Goal: Task Accomplishment & Management: Use online tool/utility

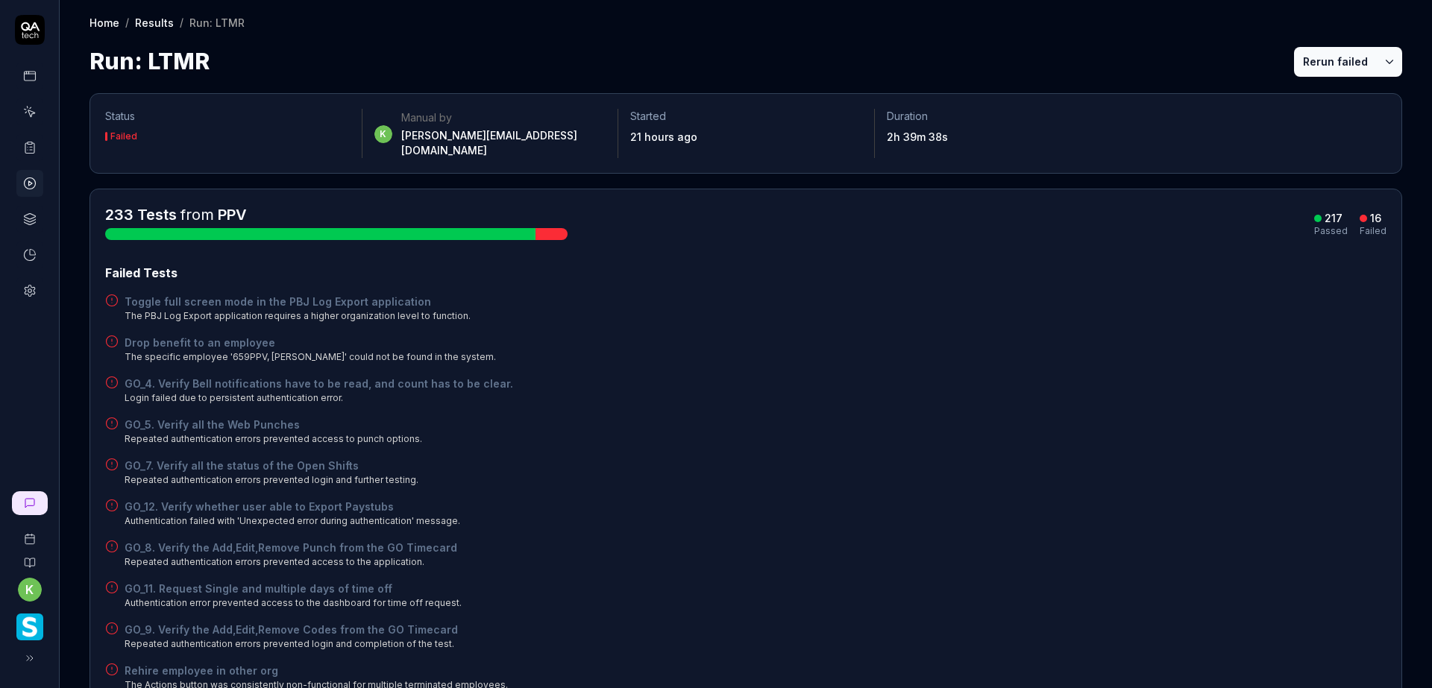
click at [866, 427] on div "GO_5. Verify all the Web Punches Repeated authentication errors prevented acces…" at bounding box center [745, 431] width 1281 height 29
click at [1089, 347] on div "Drop benefit to an employee The specific employee '659PPV, Srikanth' could not …" at bounding box center [745, 349] width 1281 height 29
click at [889, 346] on div "Drop benefit to an employee The specific employee '659PPV, Srikanth' could not …" at bounding box center [745, 349] width 1281 height 29
click at [680, 476] on div "Failed Tests Toggle full screen mode in the PBJ Log Export application The PBJ …" at bounding box center [745, 601] width 1281 height 674
click at [1090, 474] on div "Failed Tests Toggle full screen mode in the PBJ Log Export application The PBJ …" at bounding box center [745, 601] width 1281 height 674
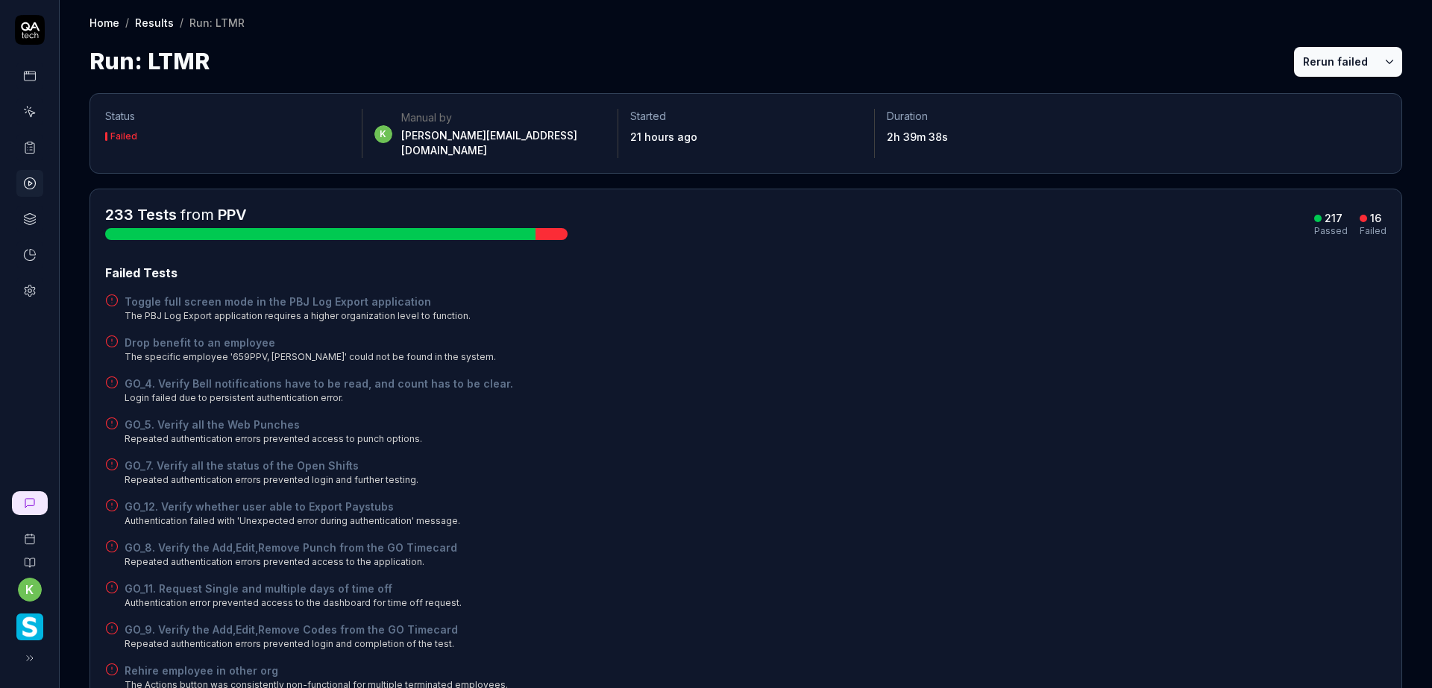
click at [852, 458] on div "GO_7. Verify all the status of the Open Shifts Repeated authentication errors p…" at bounding box center [745, 472] width 1281 height 29
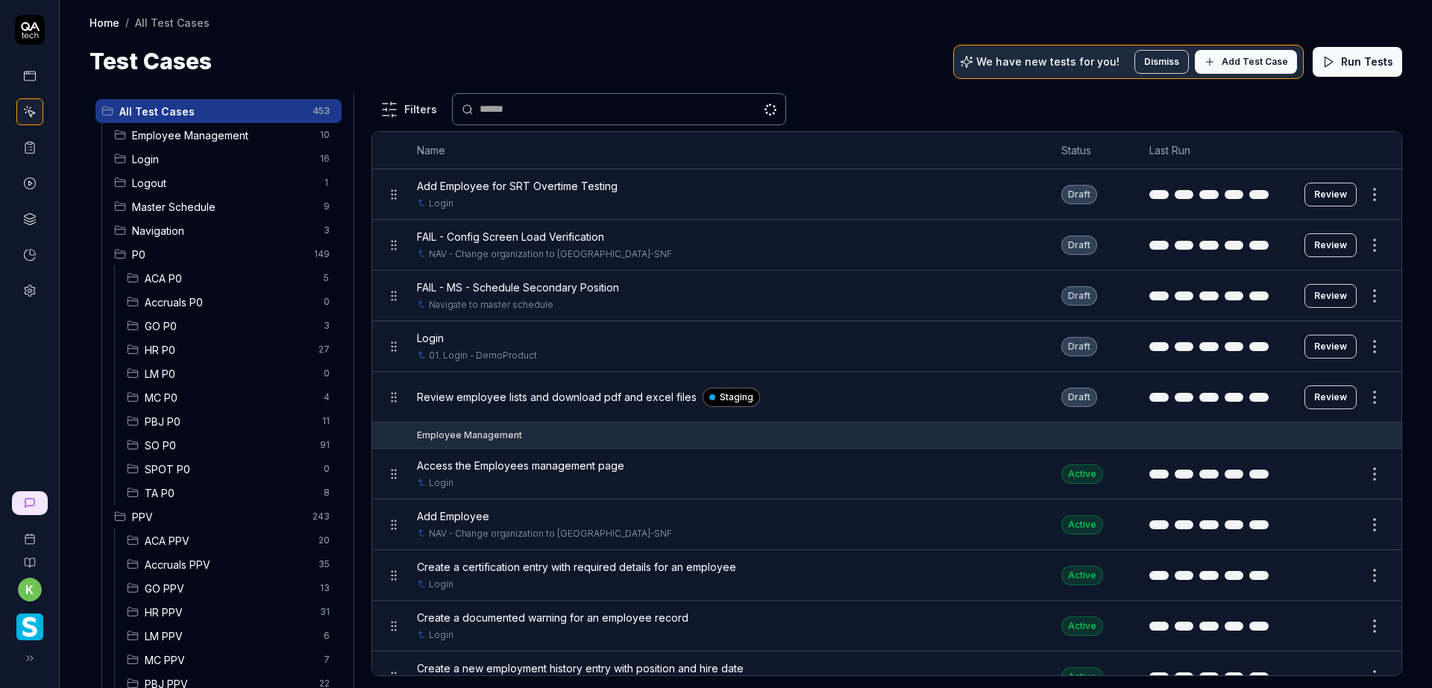
click at [187, 159] on span "Login" at bounding box center [221, 159] width 179 height 16
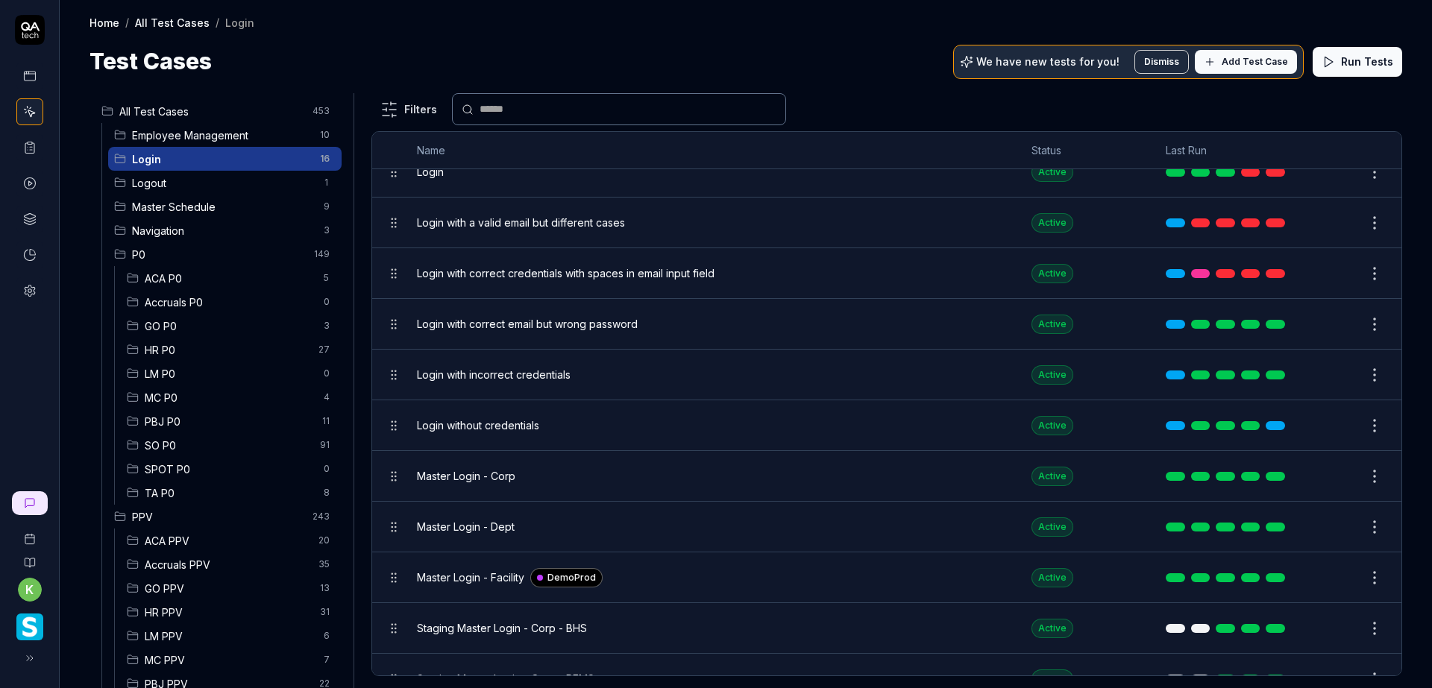
scroll to position [75, 0]
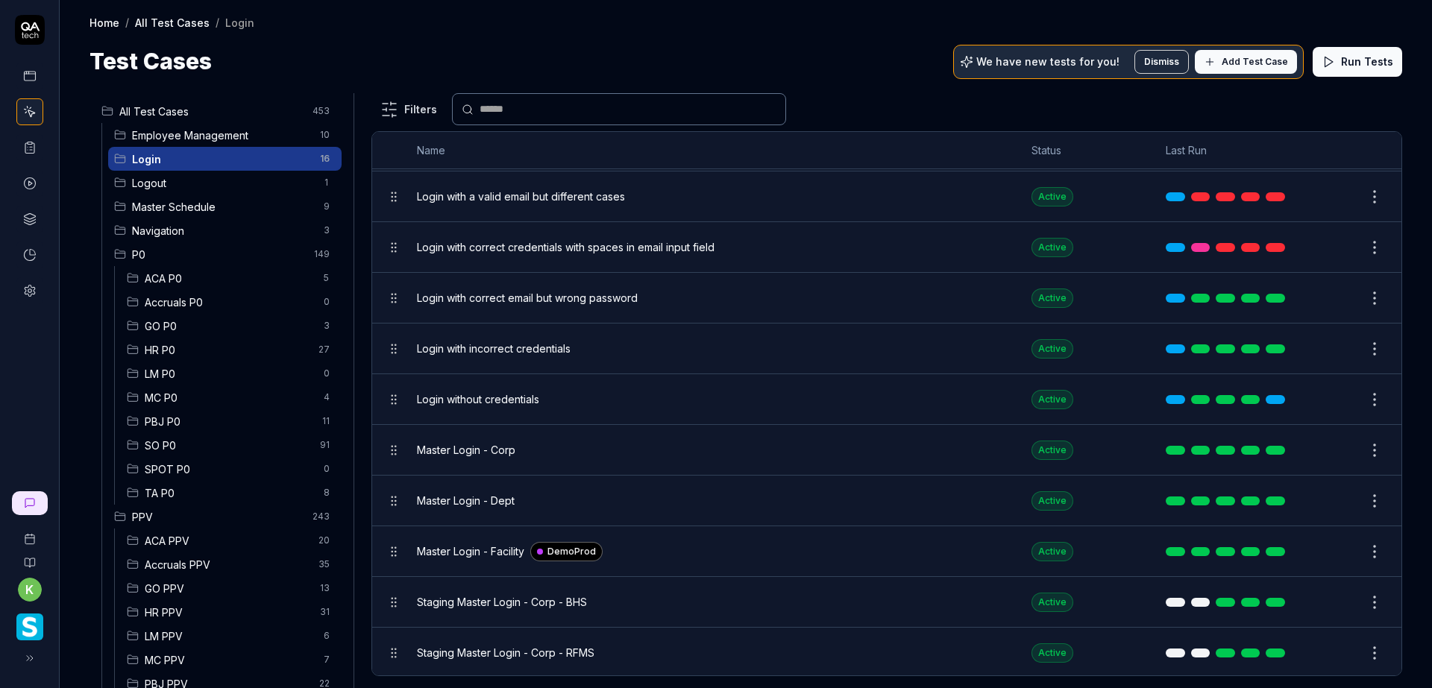
click at [623, 440] on div "Master Login - Corp" at bounding box center [709, 450] width 585 height 32
click at [1336, 452] on button "Edit" at bounding box center [1339, 450] width 36 height 24
click at [1321, 449] on button "Edit" at bounding box center [1339, 450] width 36 height 24
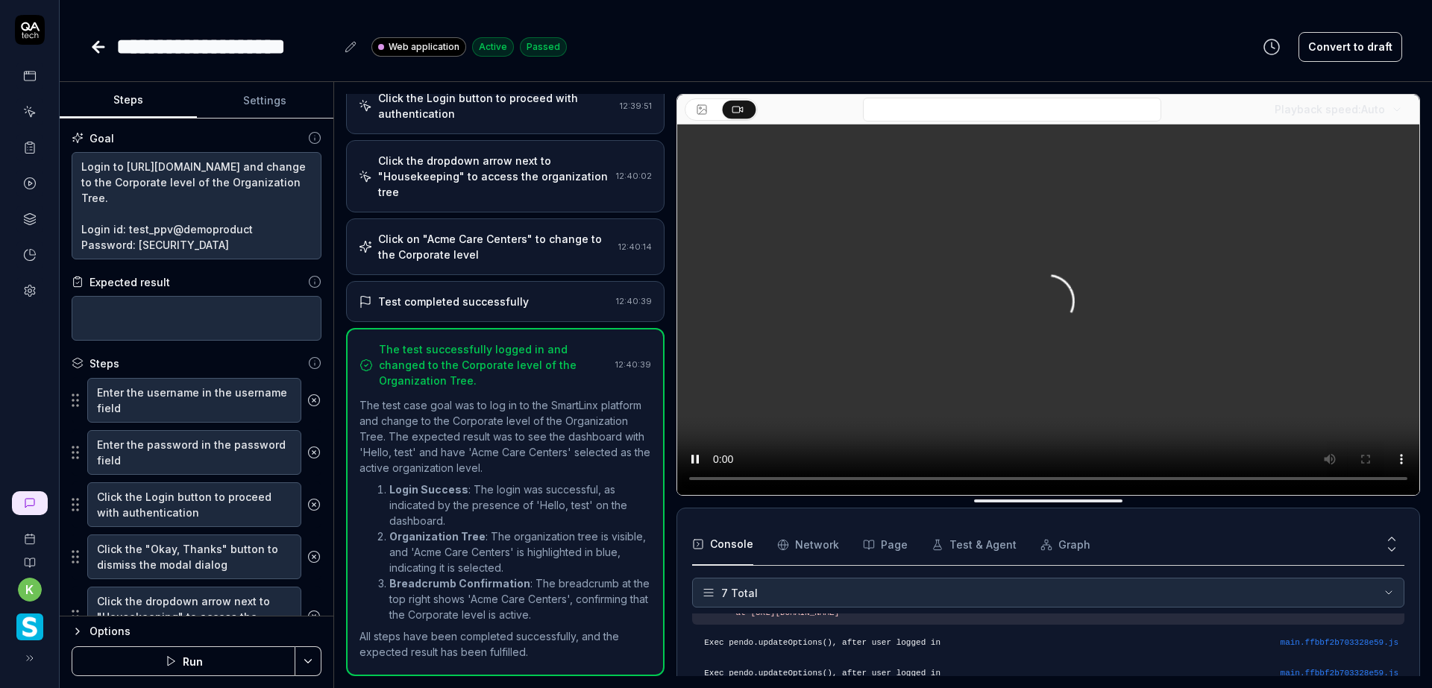
scroll to position [206, 0]
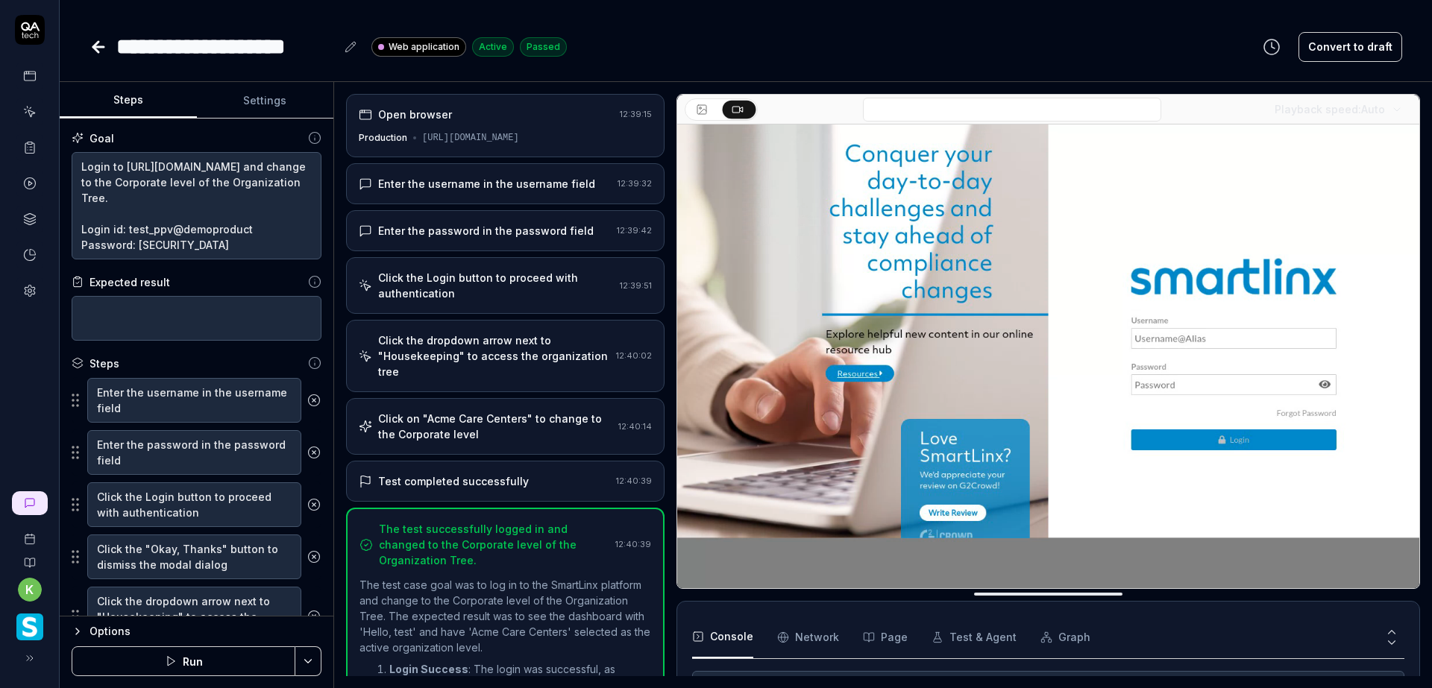
click at [543, 110] on div "Open browser" at bounding box center [486, 115] width 255 height 16
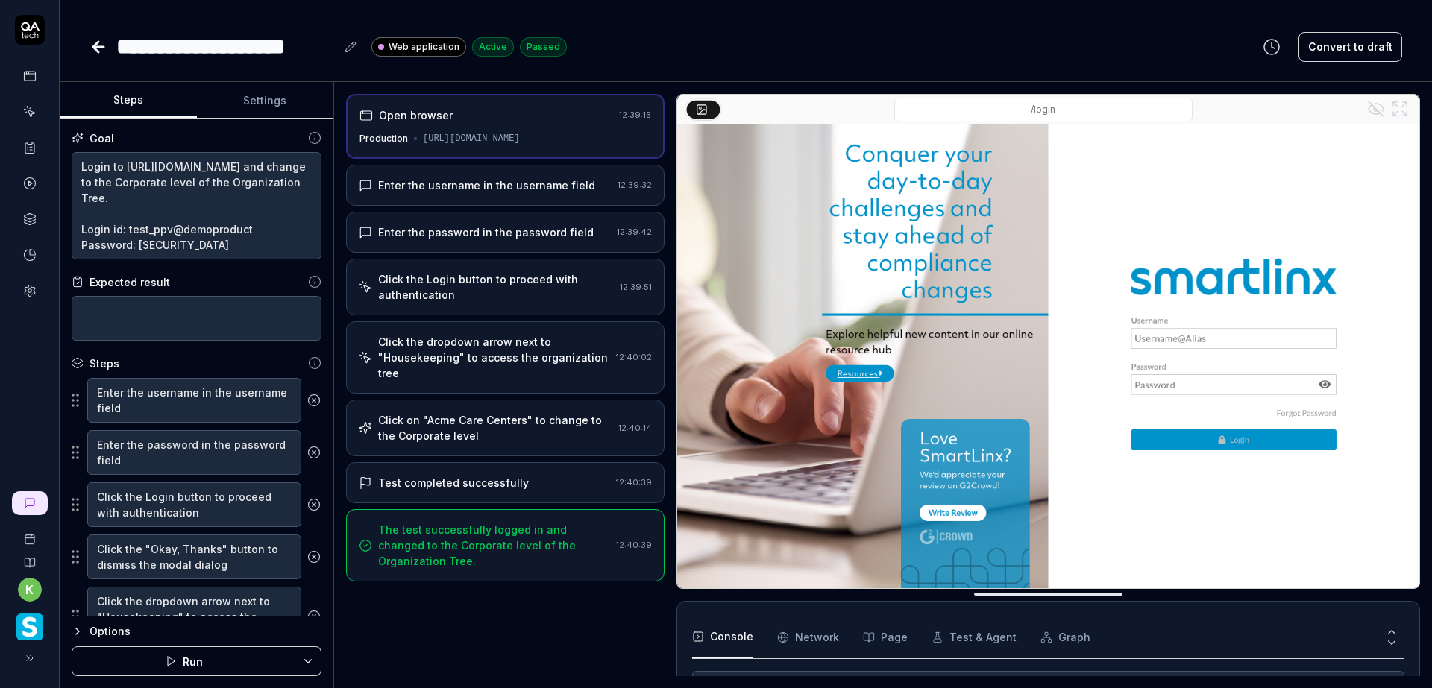
click at [532, 230] on div "Enter the password in the password field" at bounding box center [486, 232] width 216 height 16
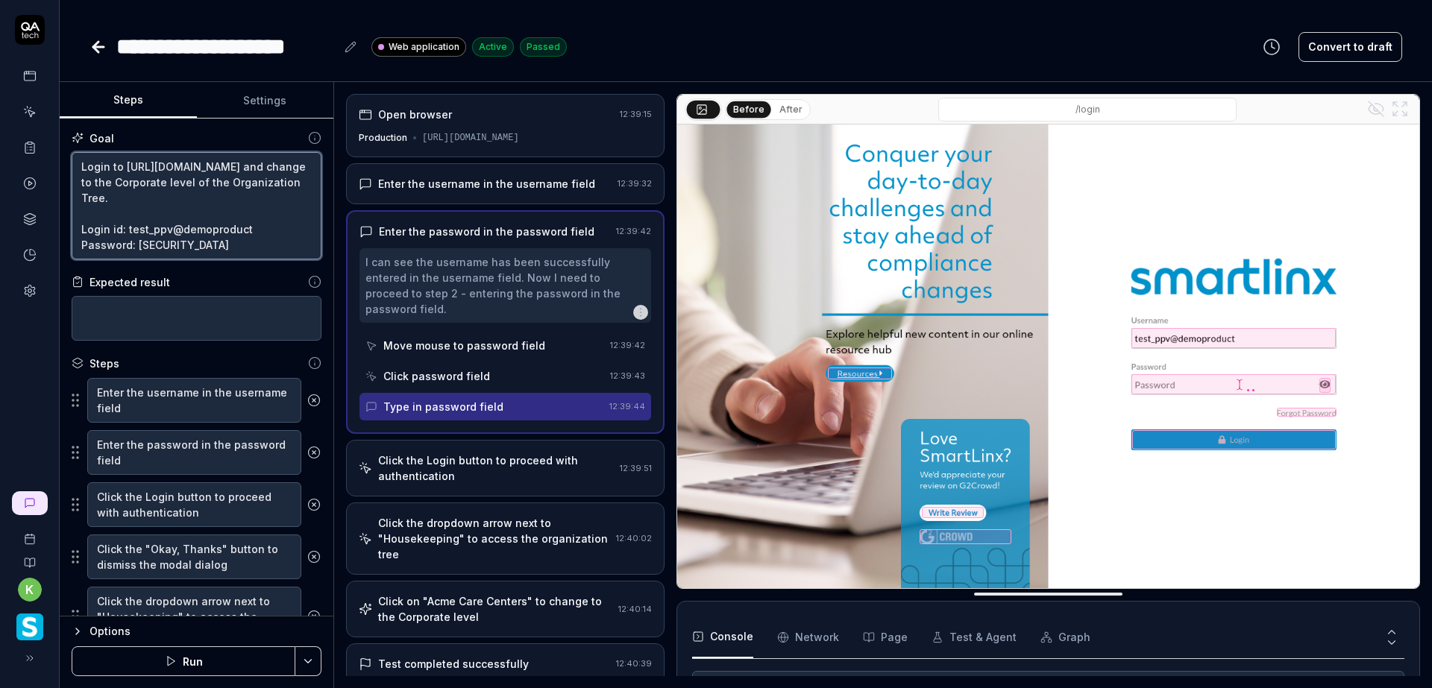
scroll to position [16, 0]
drag, startPoint x: 232, startPoint y: 213, endPoint x: 238, endPoint y: 255, distance: 42.2
click at [238, 255] on textarea "Login to [URL][DOMAIN_NAME] and change to the Corporate level of the Organizati…" at bounding box center [197, 205] width 250 height 107
click at [236, 205] on textarea "Login to [URL][DOMAIN_NAME] and change to the Corporate level of the Organizati…" at bounding box center [197, 205] width 250 height 107
click at [226, 200] on textarea "Login to [URL][DOMAIN_NAME] and change to the Corporate level of the Organizati…" at bounding box center [197, 205] width 250 height 107
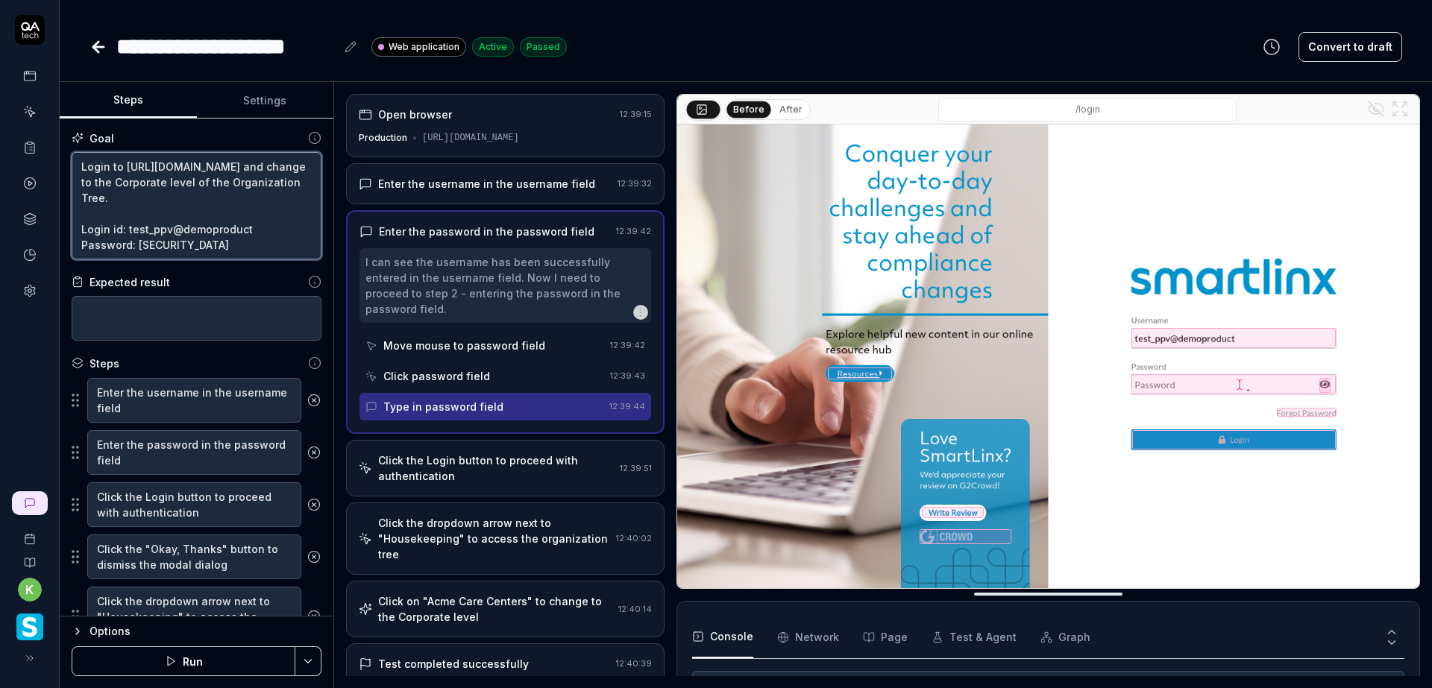
scroll to position [0, 0]
drag, startPoint x: 206, startPoint y: 248, endPoint x: 61, endPoint y: 150, distance: 175.0
click at [61, 150] on div "Goal Login to [URL][DOMAIN_NAME] and change to the Corporate level of the Organ…" at bounding box center [197, 368] width 274 height 498
click at [248, 222] on textarea "Login to [URL][DOMAIN_NAME] and change to the Corporate level of the Organizati…" at bounding box center [197, 205] width 250 height 107
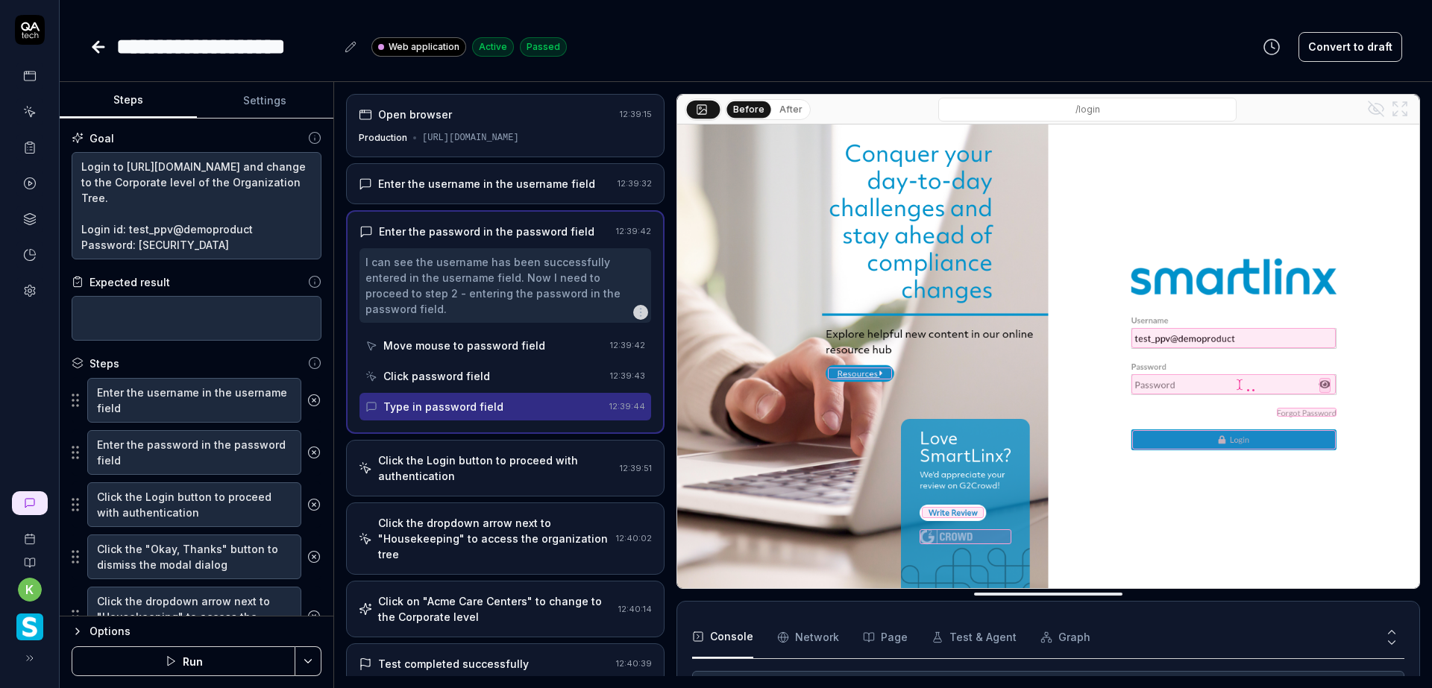
click at [31, 119] on link at bounding box center [29, 111] width 27 height 27
type textarea "*"
